Goal: Information Seeking & Learning: Learn about a topic

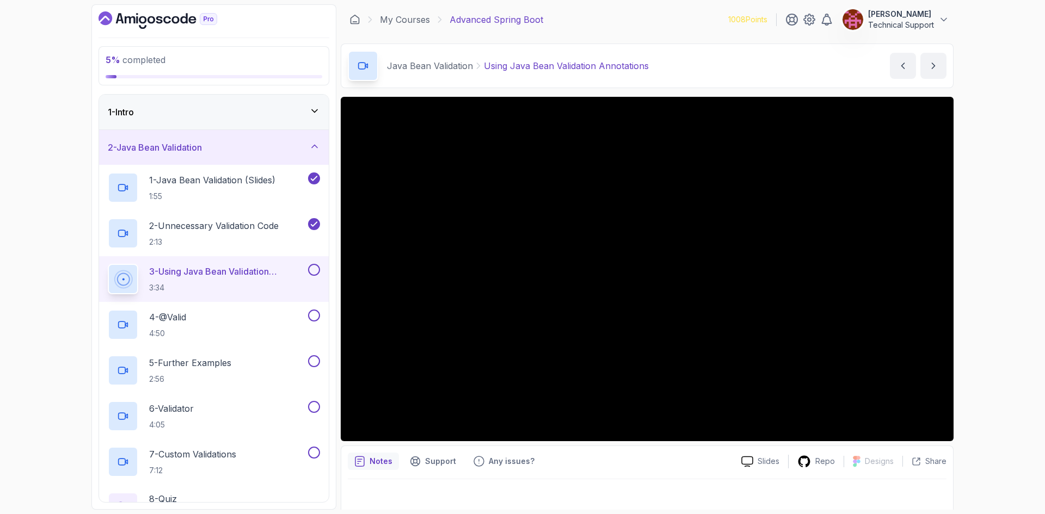
click at [45, 177] on div "5 % completed 1 - Intro 2 - Java Bean Validation 1 - Java Bean Validation (Slid…" at bounding box center [522, 257] width 1045 height 514
click at [39, 107] on div "5 % completed 1 - Intro 2 - Java Bean Validation 1 - Java Bean Validation (Slid…" at bounding box center [522, 257] width 1045 height 514
click at [53, 182] on div "5 % completed 1 - Intro 2 - Java Bean Validation 1 - Java Bean Validation (Slid…" at bounding box center [522, 257] width 1045 height 514
click at [46, 200] on div "5 % completed 1 - Intro 2 - Java Bean Validation 1 - Java Bean Validation (Slid…" at bounding box center [522, 257] width 1045 height 514
click at [45, 229] on div "5 % completed 1 - Intro 2 - Java Bean Validation 1 - Java Bean Validation (Slid…" at bounding box center [522, 257] width 1045 height 514
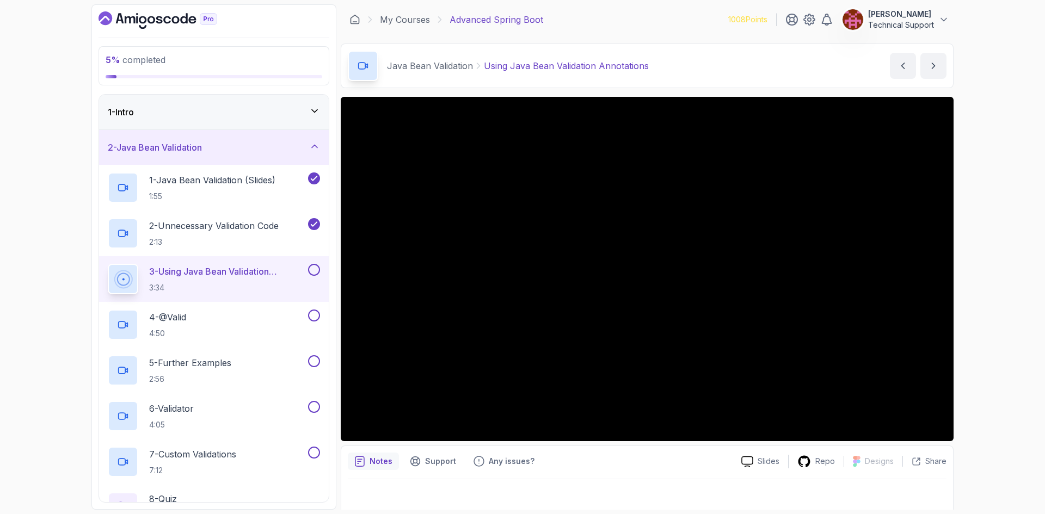
click at [45, 229] on div "5 % completed 1 - Intro 2 - Java Bean Validation 1 - Java Bean Validation (Slid…" at bounding box center [522, 257] width 1045 height 514
click at [54, 314] on div "5 % completed 1 - Intro 2 - Java Bean Validation 1 - Java Bean Validation (Slid…" at bounding box center [522, 257] width 1045 height 514
click at [61, 248] on div "5 % completed 1 - Intro 2 - Java Bean Validation 1 - Java Bean Validation (Slid…" at bounding box center [522, 257] width 1045 height 514
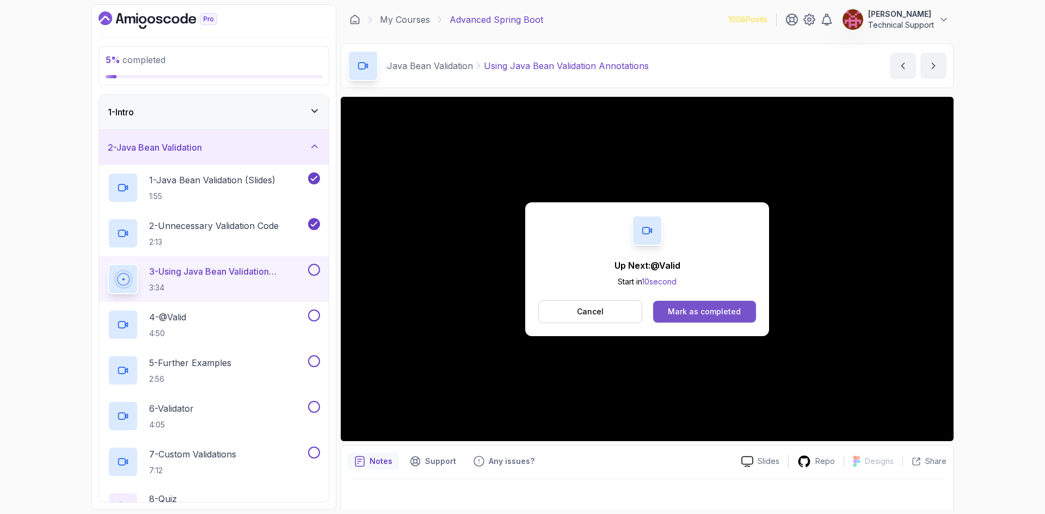
click at [686, 309] on div "Mark as completed" at bounding box center [704, 311] width 73 height 11
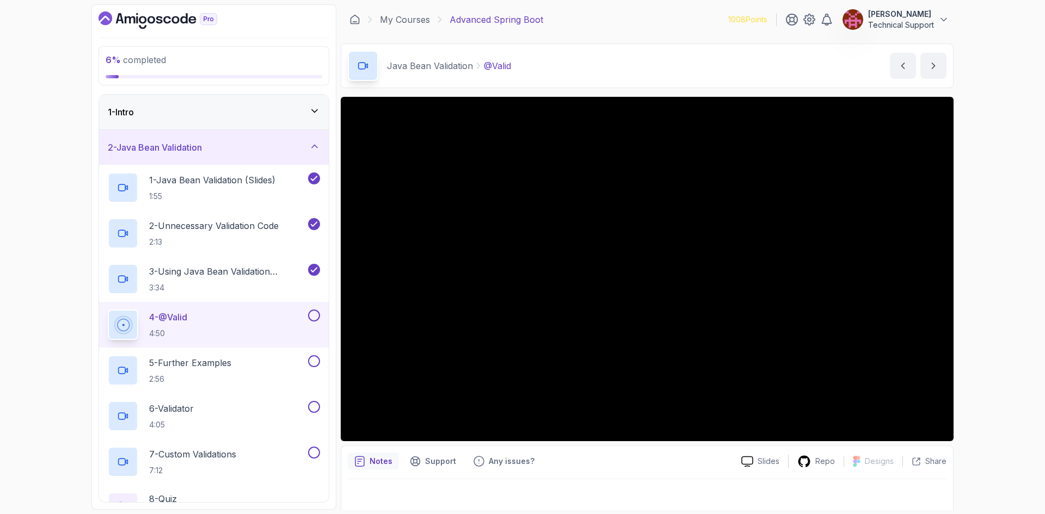
click at [983, 292] on div "6 % completed 1 - Intro 2 - Java Bean Validation 1 - Java Bean Validation (Slid…" at bounding box center [522, 257] width 1045 height 514
click at [995, 354] on div "6 % completed 1 - Intro 2 - Java Bean Validation 1 - Java Bean Validation (Slid…" at bounding box center [522, 257] width 1045 height 514
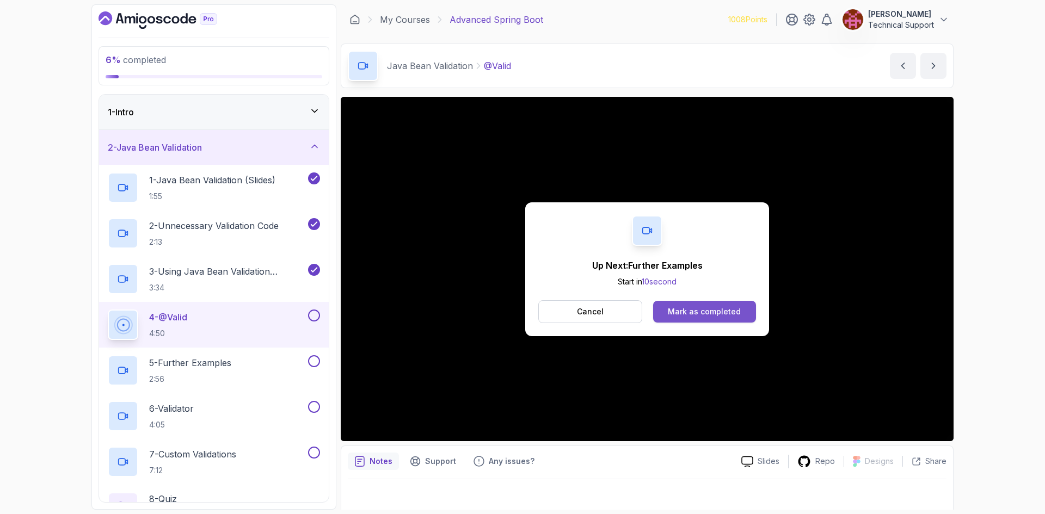
click at [736, 310] on div "Mark as completed" at bounding box center [704, 311] width 73 height 11
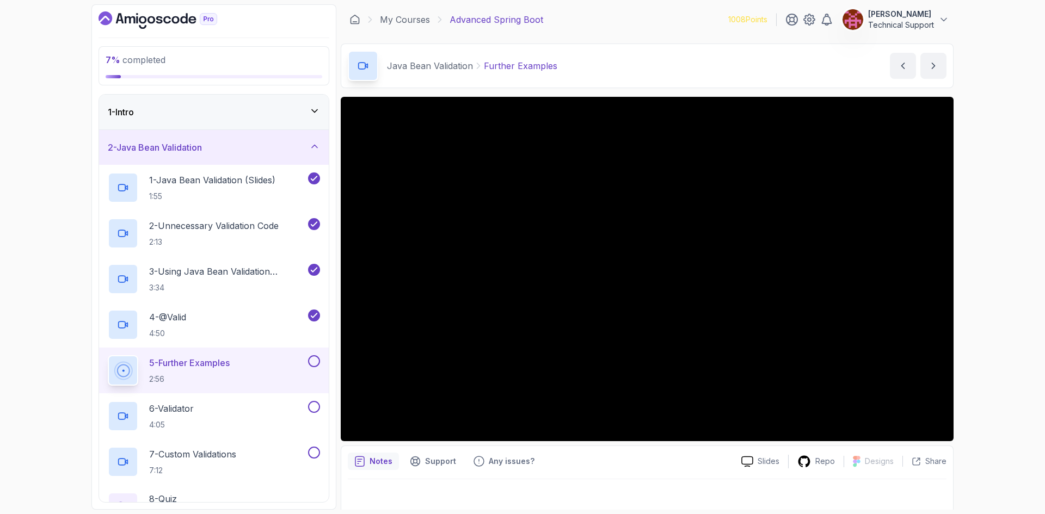
click at [1020, 331] on div "7 % completed 1 - Intro 2 - Java Bean Validation 1 - Java Bean Validation (Slid…" at bounding box center [522, 257] width 1045 height 514
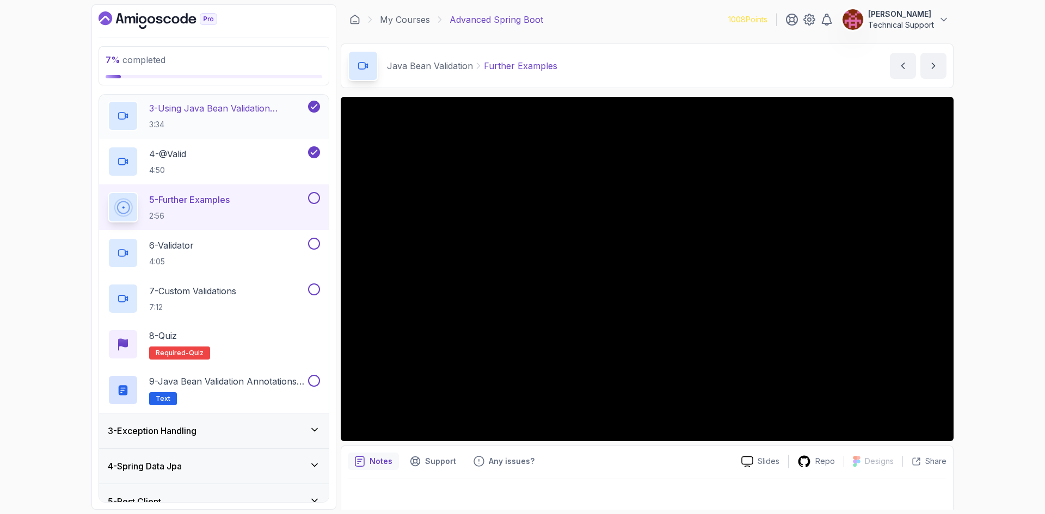
scroll to position [109, 0]
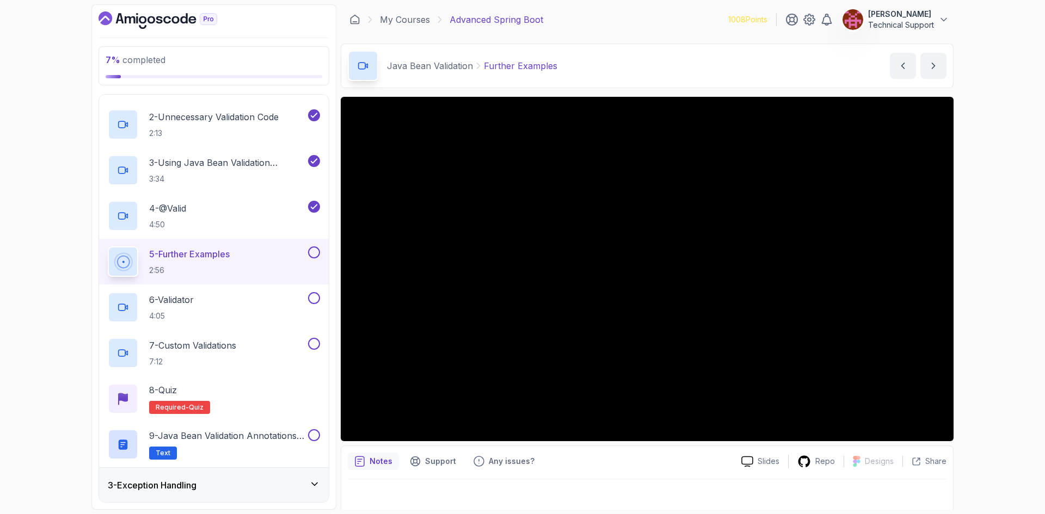
click at [995, 310] on div "7 % completed 1 - Intro 2 - Java Bean Validation 1 - Java Bean Validation (Slid…" at bounding box center [522, 257] width 1045 height 514
click at [980, 311] on div "7 % completed 1 - Intro 2 - Java Bean Validation 1 - Java Bean Validation (Slid…" at bounding box center [522, 257] width 1045 height 514
click at [995, 299] on div "7 % completed 1 - Intro 2 - Java Bean Validation 1 - Java Bean Validation (Slid…" at bounding box center [522, 257] width 1045 height 514
click at [1004, 323] on div "7 % completed 1 - Intro 2 - Java Bean Validation 1 - Java Bean Validation (Slid…" at bounding box center [522, 257] width 1045 height 514
click at [972, 250] on div "7 % completed 1 - Intro 2 - Java Bean Validation 1 - Java Bean Validation (Slid…" at bounding box center [522, 257] width 1045 height 514
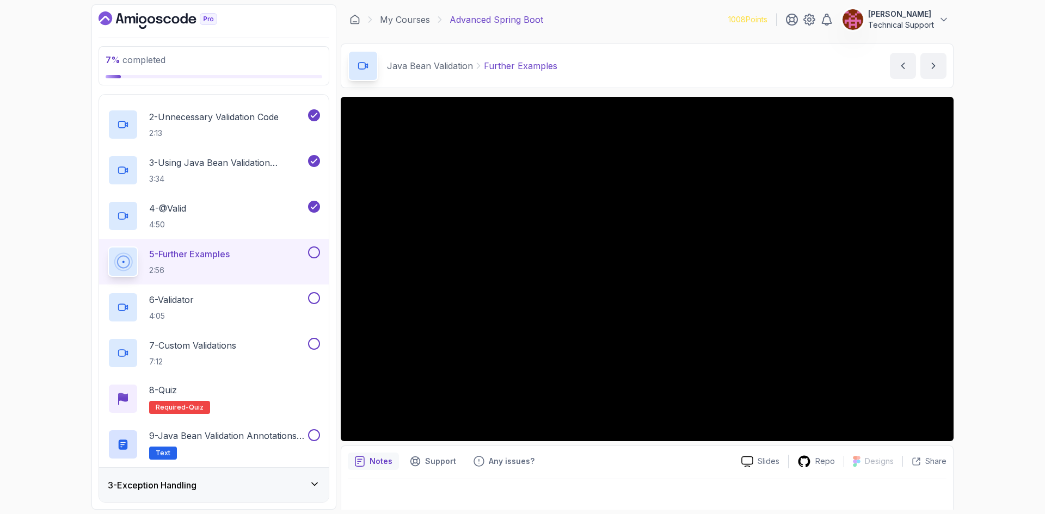
click at [975, 305] on div "7 % completed 1 - Intro 2 - Java Bean Validation 1 - Java Bean Validation (Slid…" at bounding box center [522, 257] width 1045 height 514
click at [971, 300] on div "7 % completed 1 - Intro 2 - Java Bean Validation 1 - Java Bean Validation (Slid…" at bounding box center [522, 257] width 1045 height 514
click at [977, 294] on div "7 % completed 1 - Intro 2 - Java Bean Validation 1 - Java Bean Validation (Slid…" at bounding box center [522, 257] width 1045 height 514
click at [966, 292] on div "7 % completed 1 - Intro 2 - Java Bean Validation 1 - Java Bean Validation (Slid…" at bounding box center [522, 257] width 1045 height 514
click at [1005, 300] on div "7 % completed 1 - Intro 2 - Java Bean Validation 1 - Java Bean Validation (Slid…" at bounding box center [522, 257] width 1045 height 514
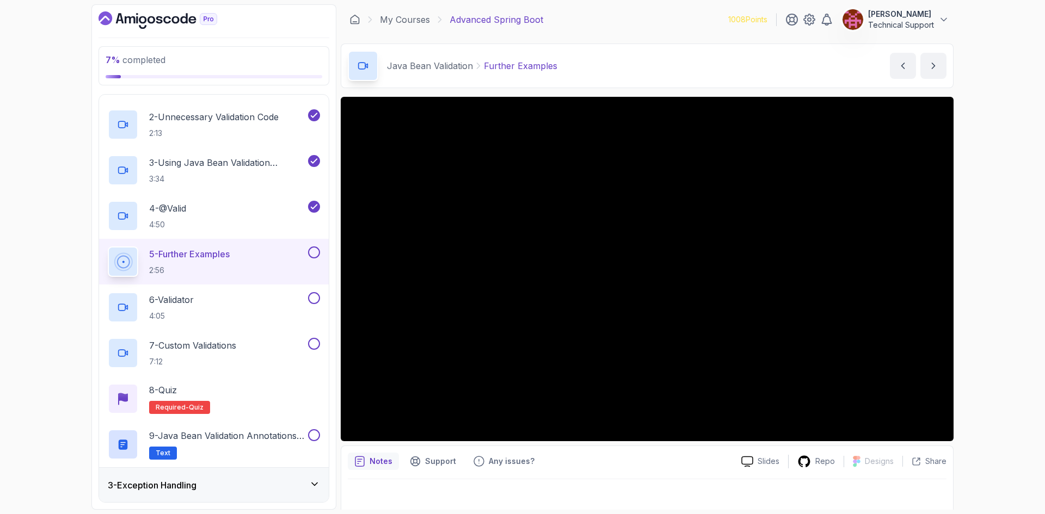
click at [1004, 324] on div "7 % completed 1 - Intro 2 - Java Bean Validation 1 - Java Bean Validation (Slid…" at bounding box center [522, 257] width 1045 height 514
click at [978, 270] on div "7 % completed 1 - Intro 2 - Java Bean Validation 1 - Java Bean Validation (Slid…" at bounding box center [522, 257] width 1045 height 514
click at [978, 267] on div "7 % completed 1 - Intro 2 - Java Bean Validation 1 - Java Bean Validation (Slid…" at bounding box center [522, 257] width 1045 height 514
click at [976, 274] on div "7 % completed 1 - Intro 2 - Java Bean Validation 1 - Java Bean Validation (Slid…" at bounding box center [522, 257] width 1045 height 514
click at [972, 280] on div "7 % completed 1 - Intro 2 - Java Bean Validation 1 - Java Bean Validation (Slid…" at bounding box center [522, 257] width 1045 height 514
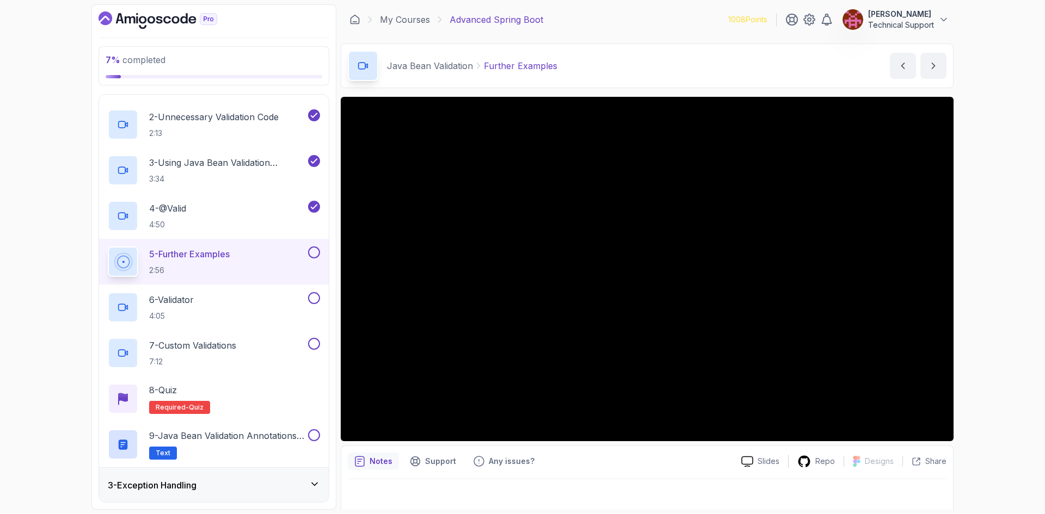
click at [978, 285] on div "7 % completed 1 - Intro 2 - Java Bean Validation 1 - Java Bean Validation (Slid…" at bounding box center [522, 257] width 1045 height 514
click at [1017, 251] on div "7 % completed 1 - Intro 2 - Java Bean Validation 1 - Java Bean Validation (Slid…" at bounding box center [522, 257] width 1045 height 514
click at [997, 199] on div "7 % completed 1 - Intro 2 - Java Bean Validation 1 - Java Bean Validation (Slid…" at bounding box center [522, 257] width 1045 height 514
click at [1012, 271] on div "7 % completed 1 - Intro 2 - Java Bean Validation 1 - Java Bean Validation (Slid…" at bounding box center [522, 257] width 1045 height 514
click at [75, 189] on div "7 % completed 1 - Intro 2 - Java Bean Validation 1 - Java Bean Validation (Slid…" at bounding box center [522, 257] width 1045 height 514
